Goal: Task Accomplishment & Management: Manage account settings

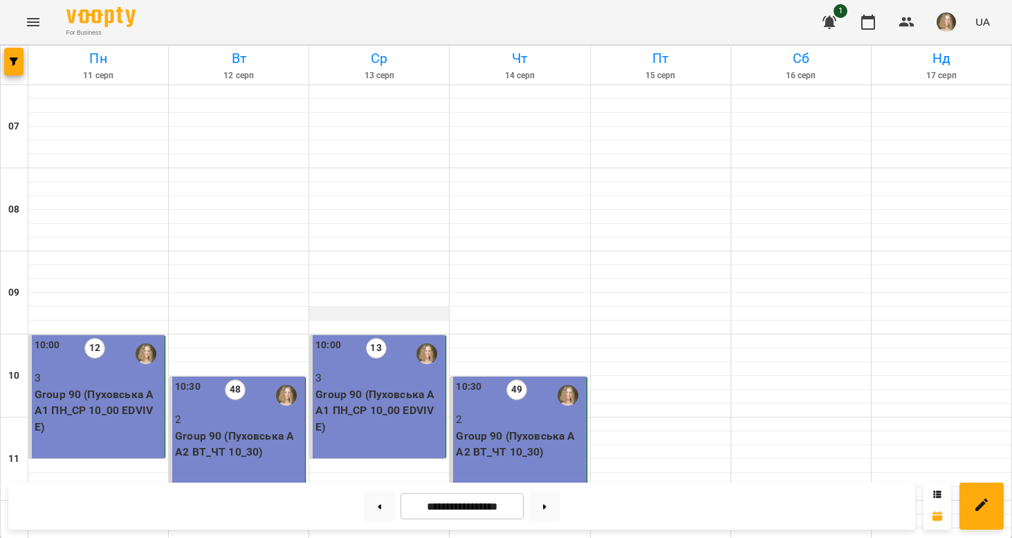
scroll to position [195, 0]
click at [556, 501] on button at bounding box center [544, 506] width 31 height 30
type input "**********"
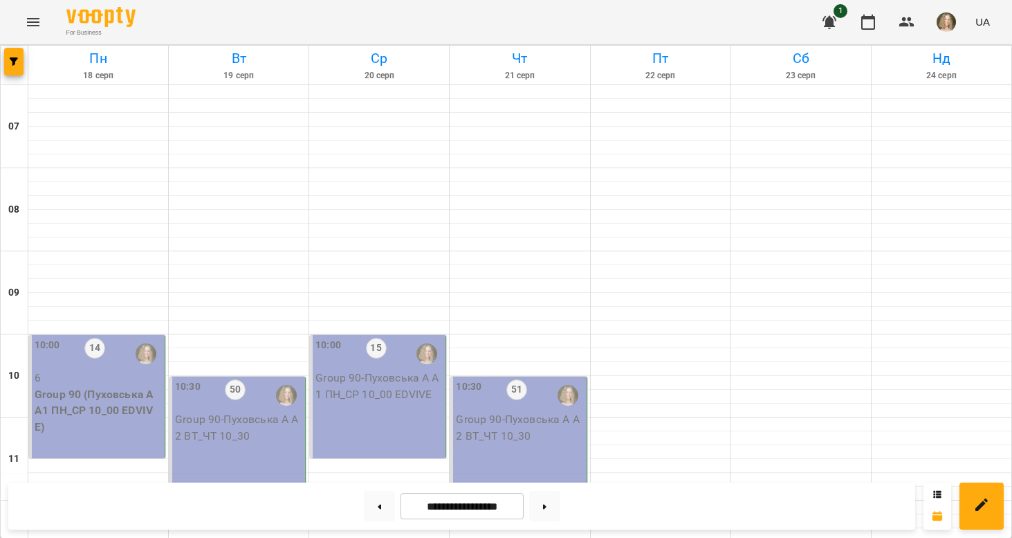
scroll to position [138, 0]
click at [119, 386] on p "Group 90 (Пуховська А А1 ПН_СР 10_00 EDVIVE)" at bounding box center [98, 410] width 127 height 49
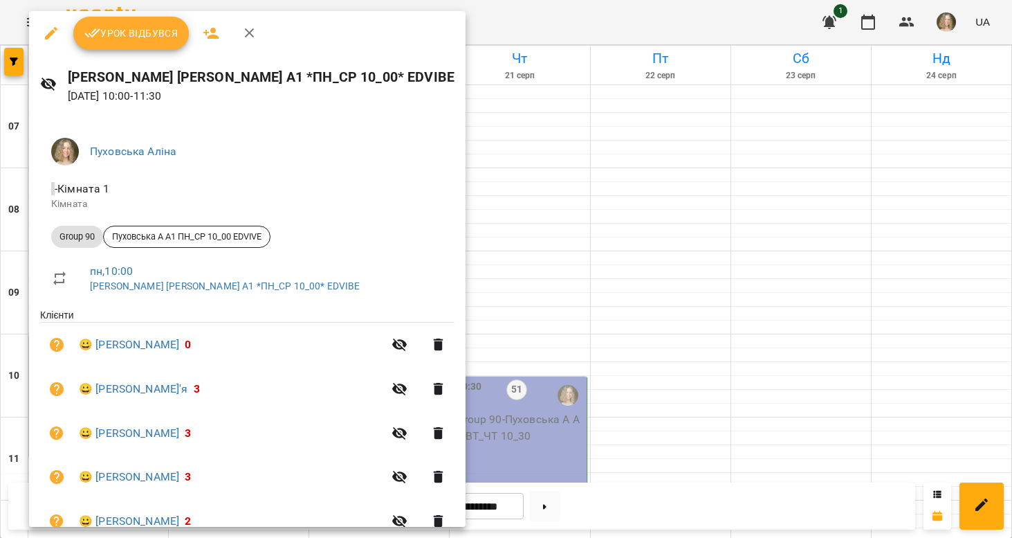
click at [155, 37] on span "Урок відбувся" at bounding box center [131, 33] width 94 height 17
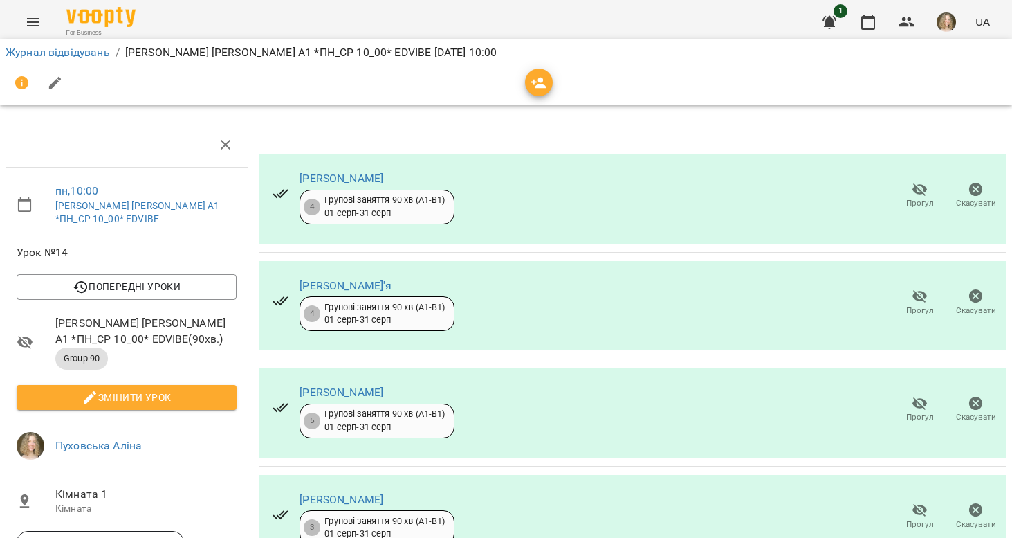
click at [910, 195] on span "Прогул" at bounding box center [919, 195] width 39 height 28
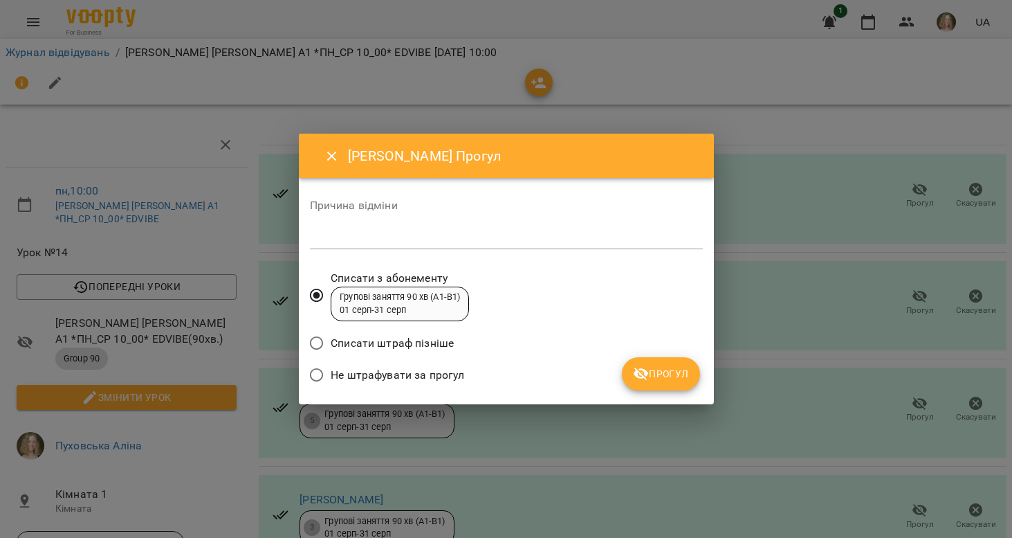
click at [437, 369] on span "Не штрафувати за прогул" at bounding box center [398, 375] width 134 height 17
click at [667, 378] on span "Прогул" at bounding box center [661, 373] width 56 height 17
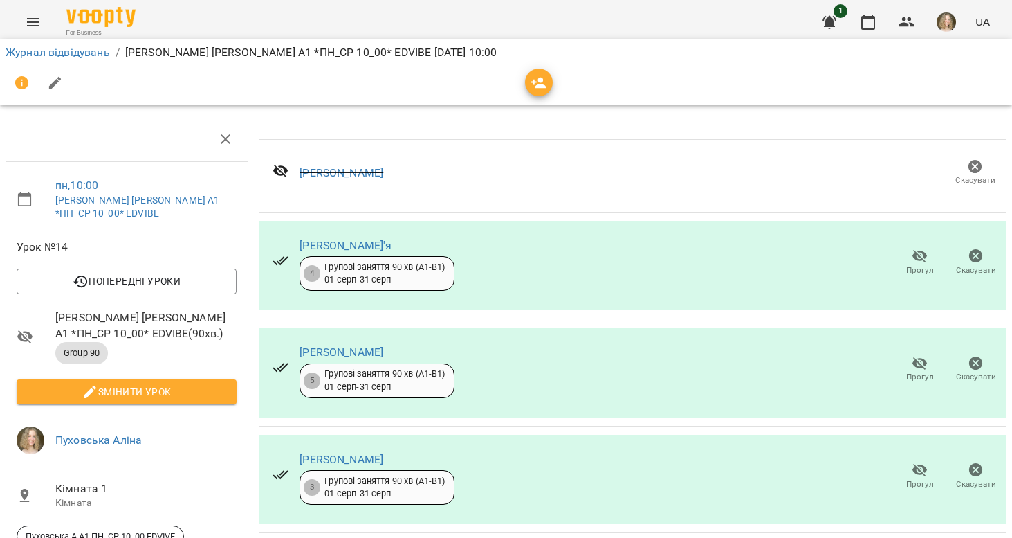
scroll to position [209, 0]
click at [910, 461] on span "Прогул" at bounding box center [919, 475] width 39 height 28
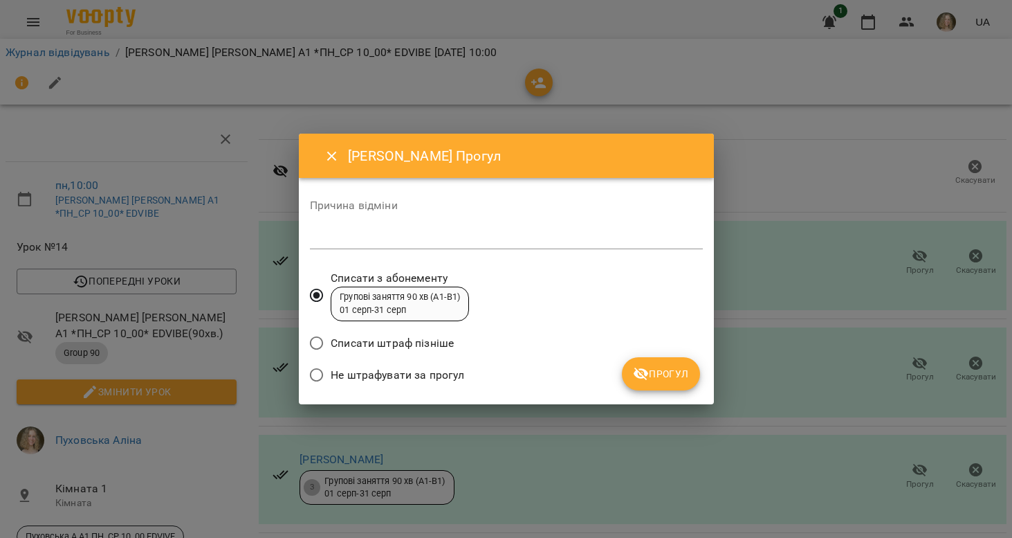
click at [446, 375] on span "Не штрафувати за прогул" at bounding box center [398, 375] width 134 height 17
click at [683, 379] on span "Прогул" at bounding box center [661, 373] width 56 height 17
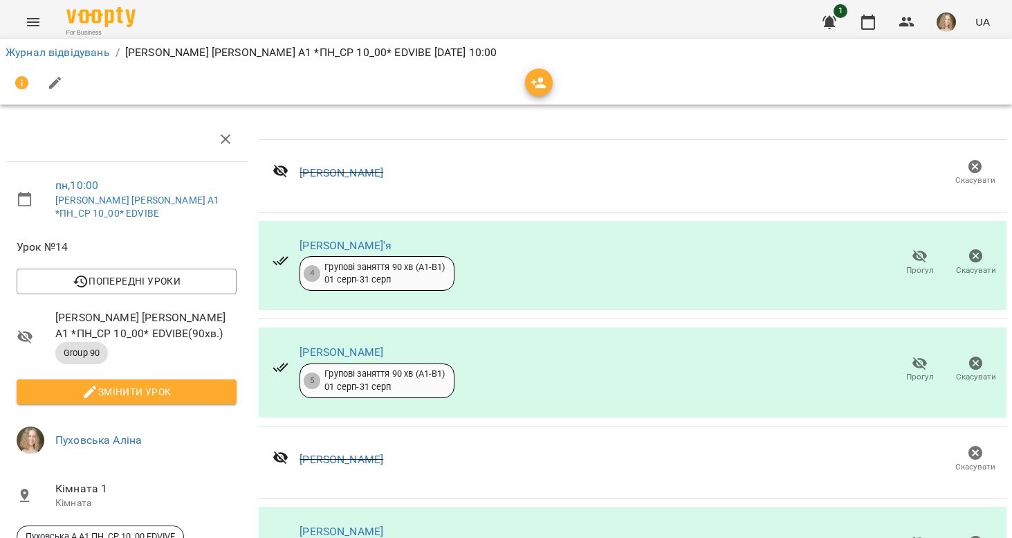
scroll to position [189, 0]
click at [902, 534] on span "Прогул" at bounding box center [919, 548] width 39 height 28
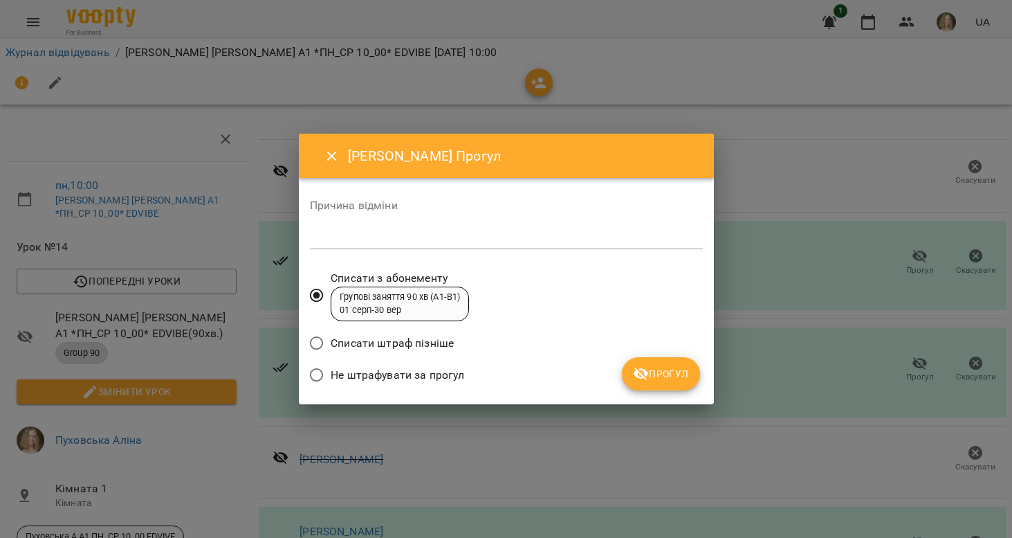
click at [400, 374] on span "Не штрафувати за прогул" at bounding box center [398, 375] width 134 height 17
click at [655, 361] on button "Прогул" at bounding box center [661, 373] width 78 height 33
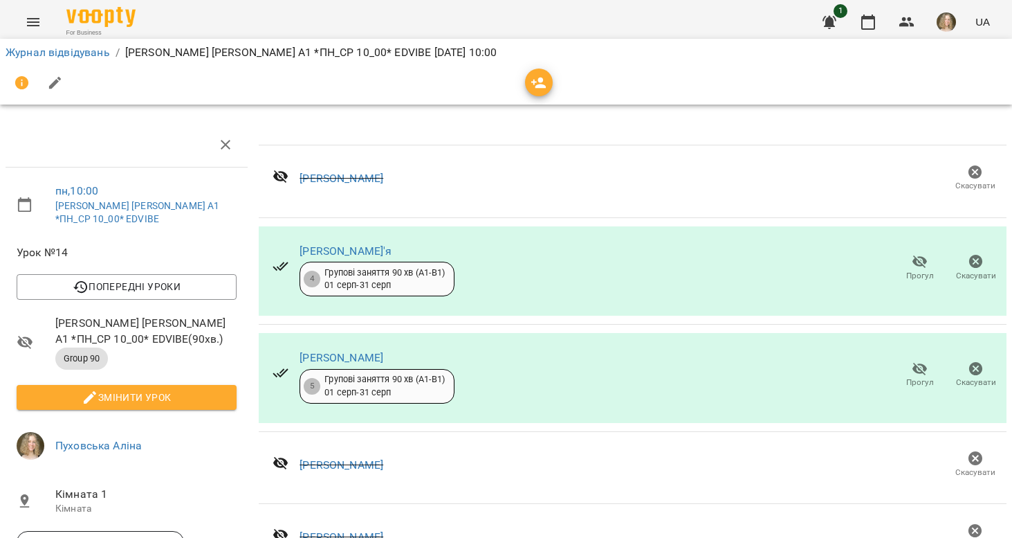
scroll to position [0, 0]
click at [203, 389] on span "Змінити урок" at bounding box center [127, 397] width 198 height 17
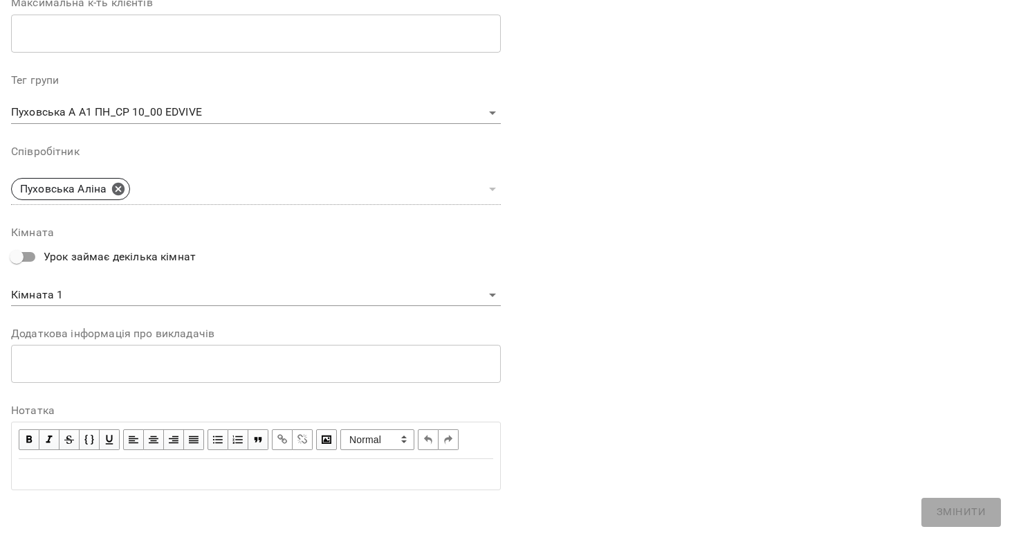
scroll to position [377, 0]
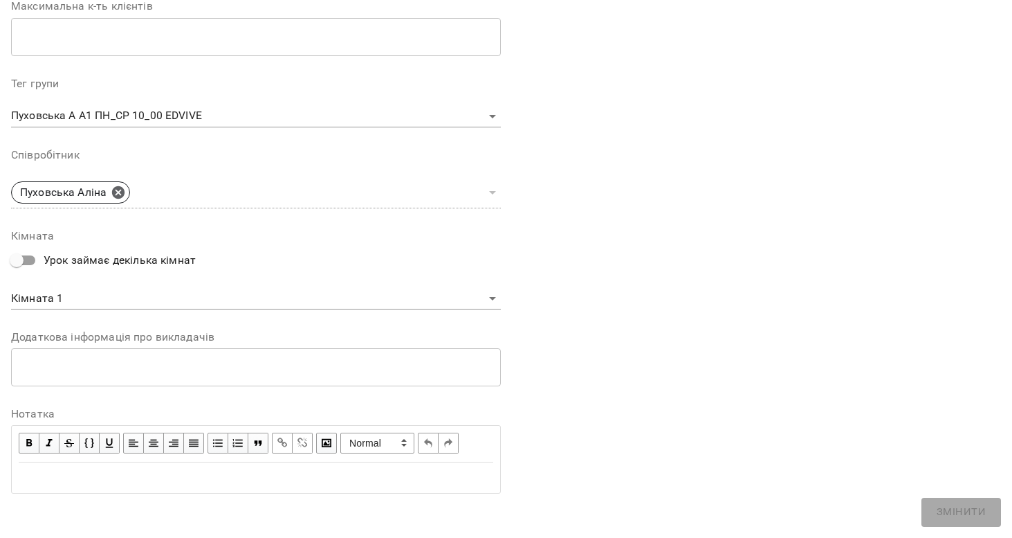
click at [28, 437] on span "button" at bounding box center [28, 442] width 15 height 15
click at [50, 481] on div "Edit text" at bounding box center [255, 477] width 487 height 29
click at [26, 435] on span "button" at bounding box center [28, 442] width 15 height 15
click at [30, 441] on span "button" at bounding box center [28, 442] width 15 height 15
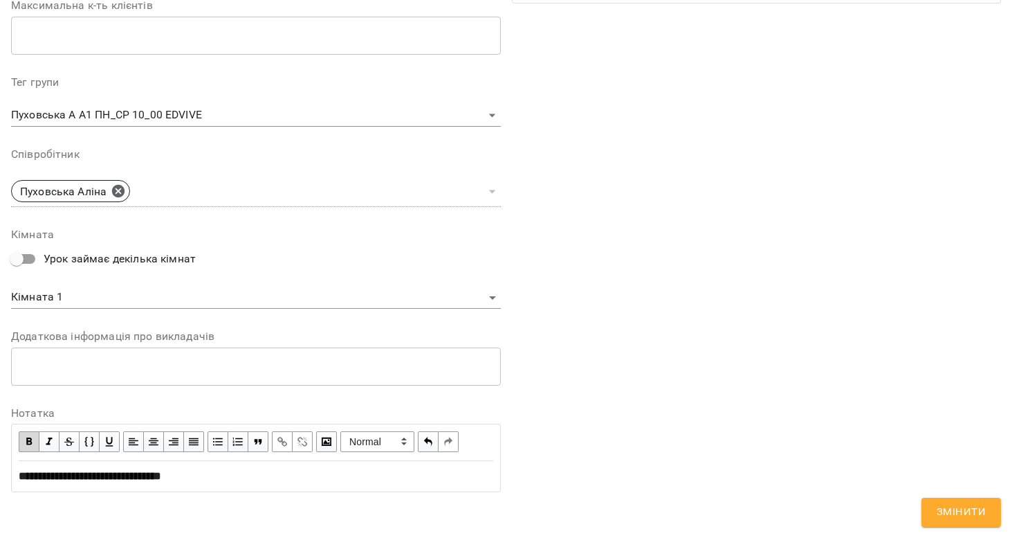
scroll to position [435, 0]
click at [30, 435] on span "button" at bounding box center [28, 441] width 15 height 15
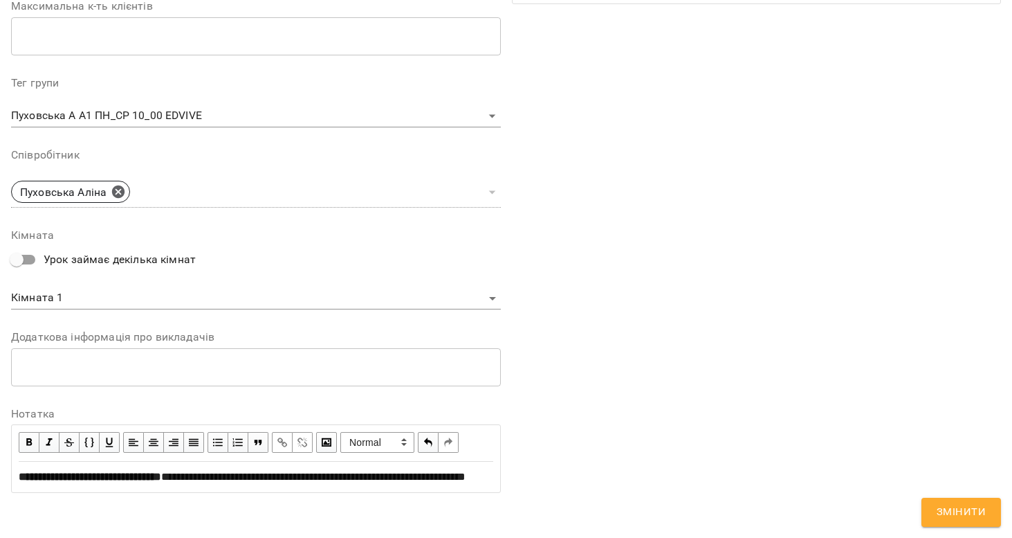
click at [962, 512] on button "Змінити" at bounding box center [962, 511] width 80 height 29
drag, startPoint x: 115, startPoint y: 1, endPoint x: 949, endPoint y: 515, distance: 979.4
click at [949, 515] on form "**********" at bounding box center [506, 76] width 990 height 922
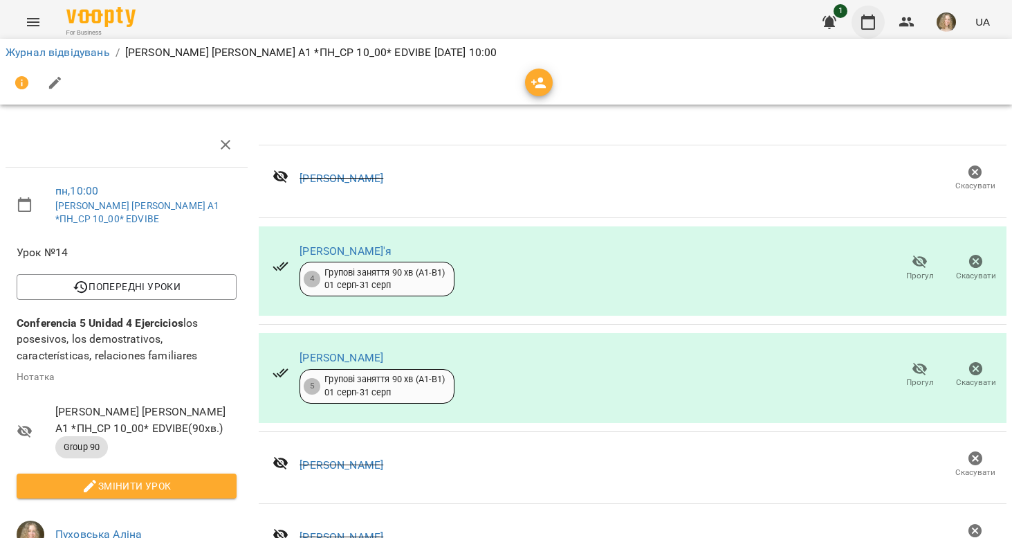
click at [868, 30] on icon "button" at bounding box center [868, 22] width 17 height 17
